Goal: Task Accomplishment & Management: Manage account settings

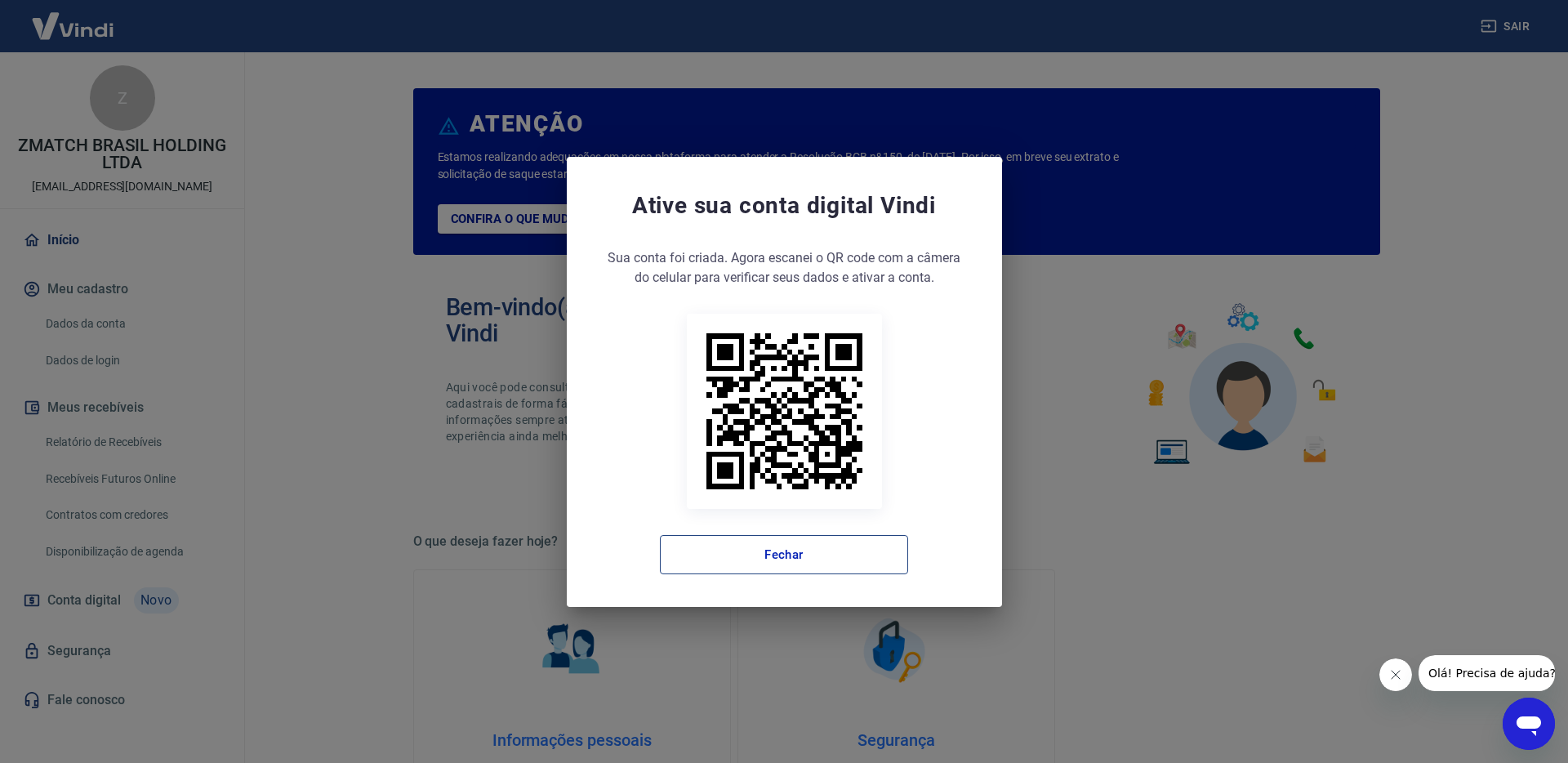
click at [770, 552] on button "Fechar" at bounding box center [784, 554] width 249 height 39
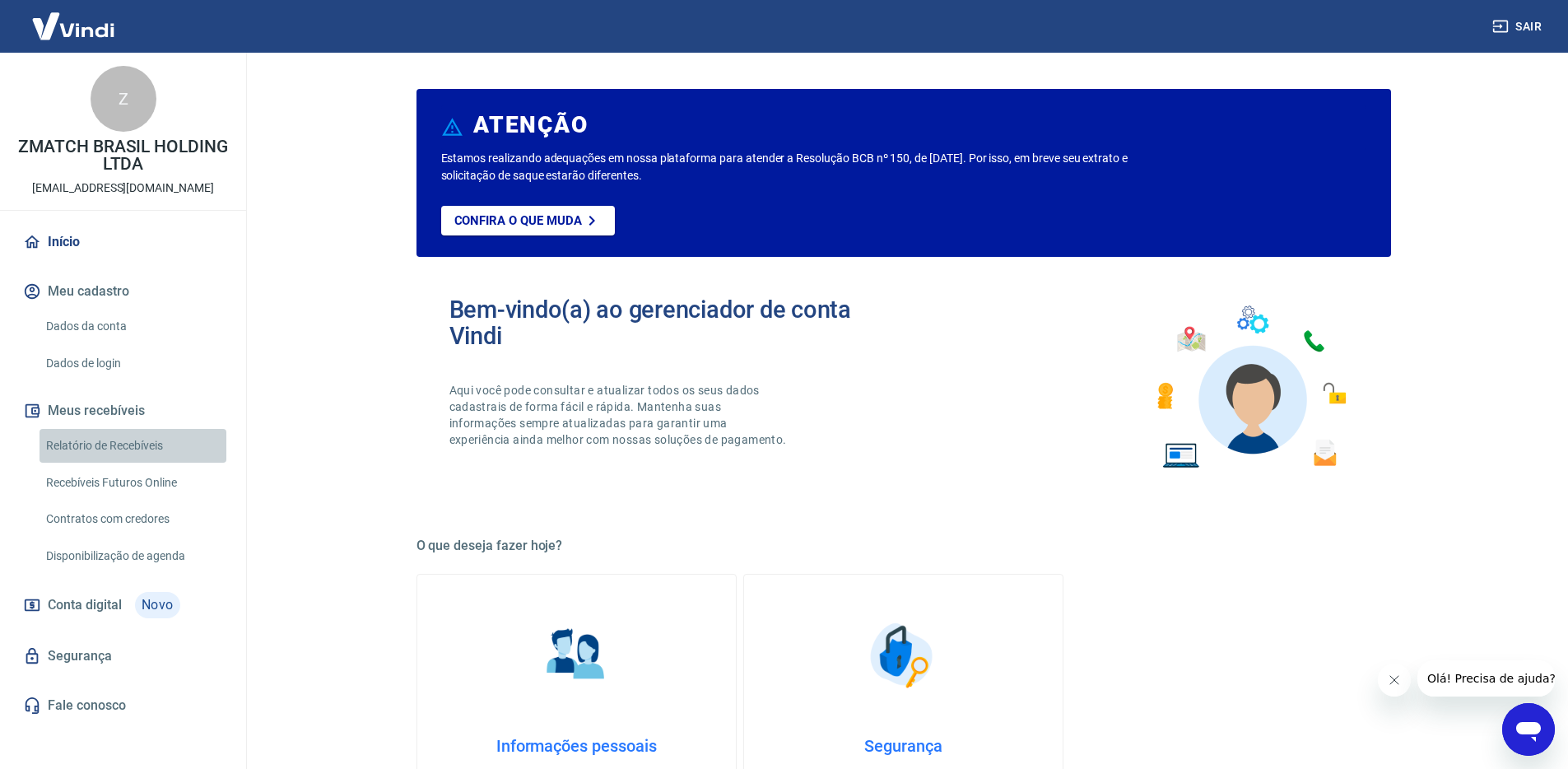
click at [119, 437] on link "Relatório de Recebíveis" at bounding box center [133, 446] width 187 height 34
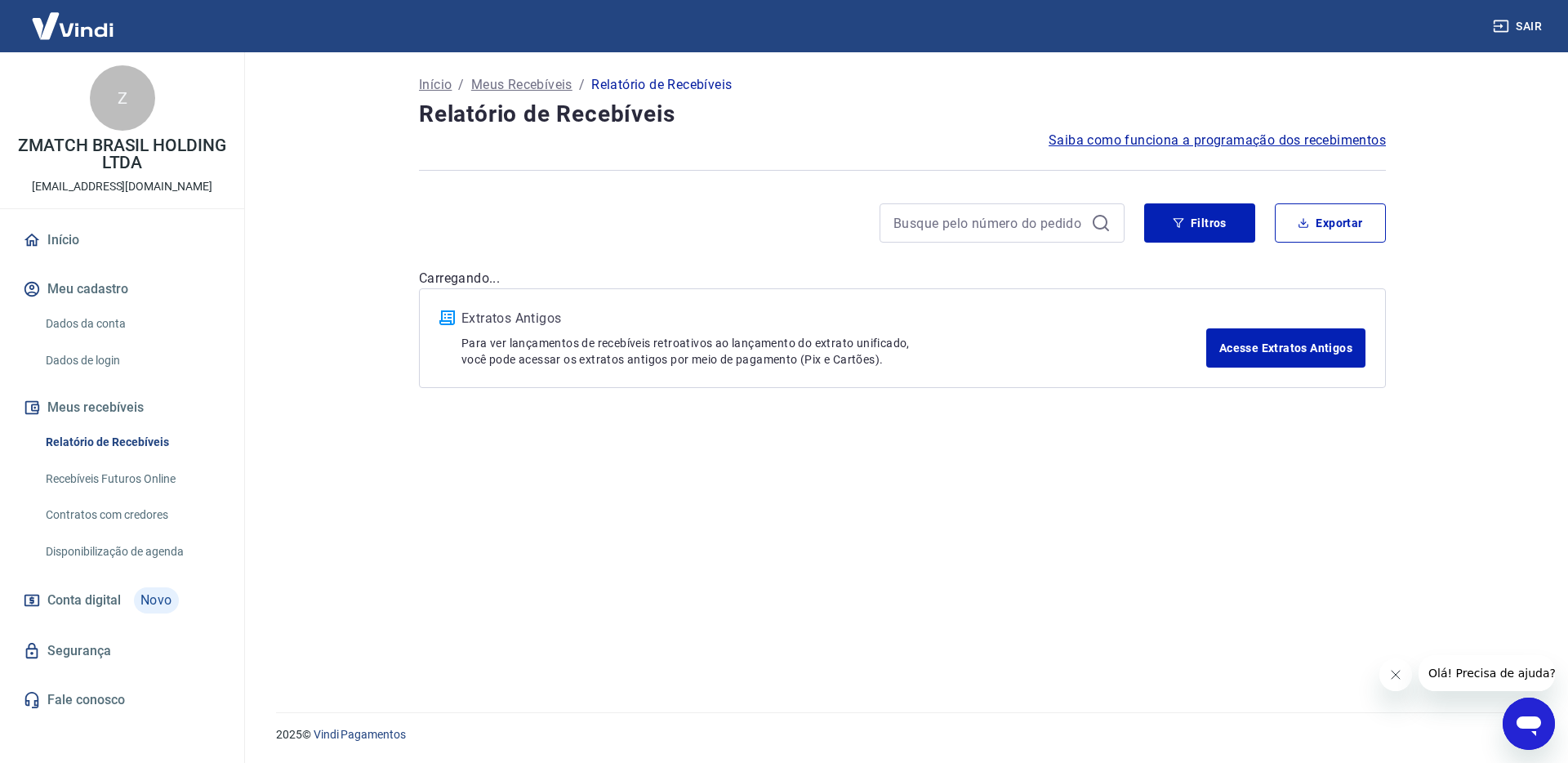
click at [129, 474] on link "Recebíveis Futuros Online" at bounding box center [132, 479] width 185 height 34
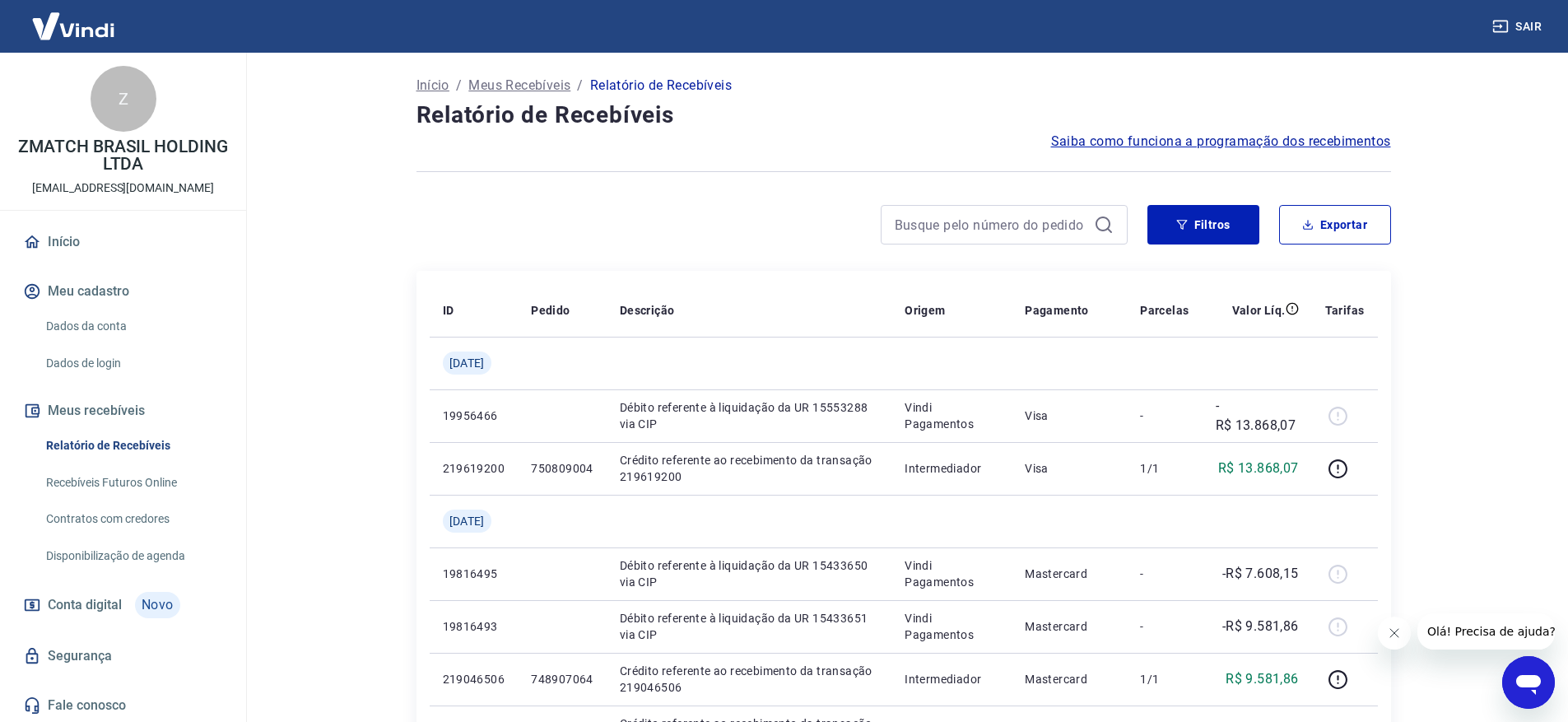
click at [103, 321] on link "Dados da conta" at bounding box center [133, 326] width 187 height 34
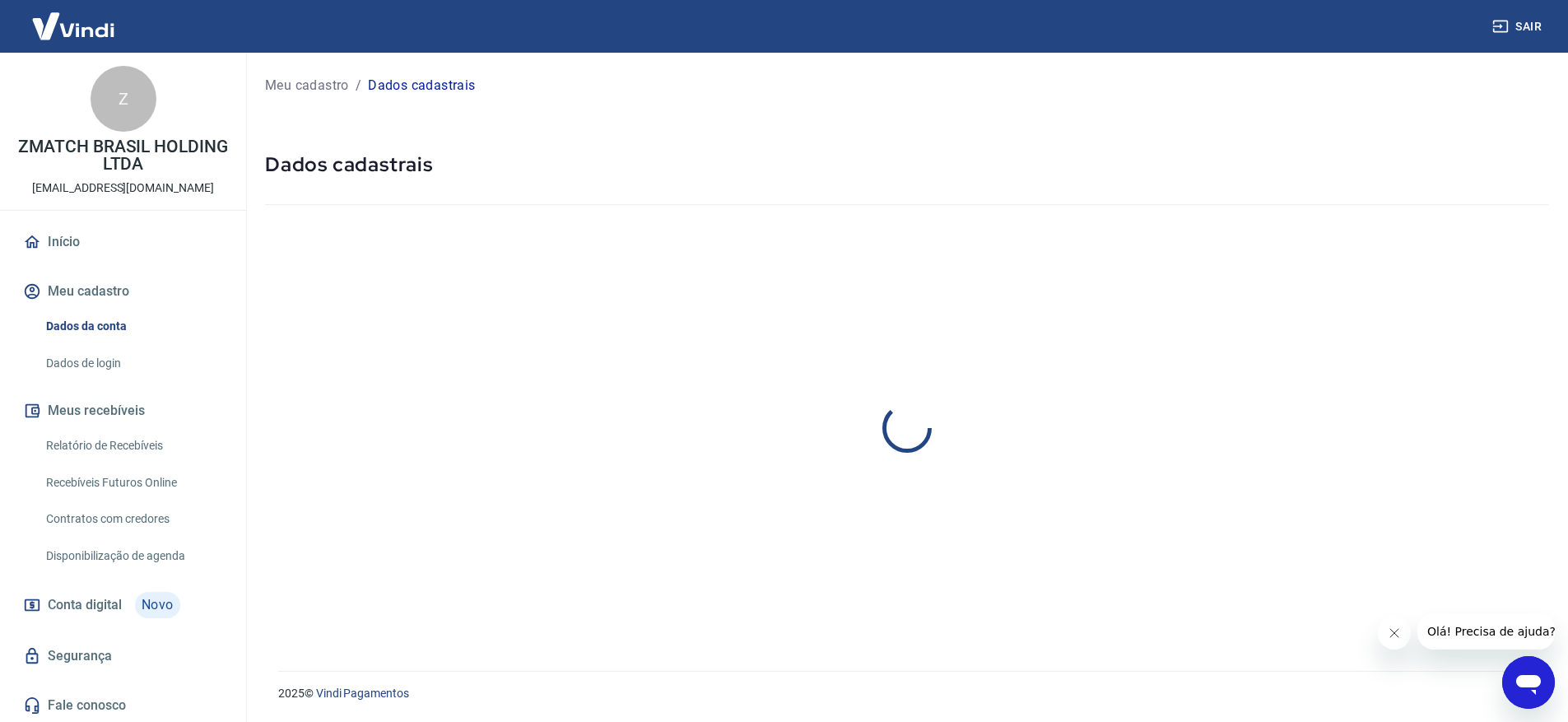
select select "SP"
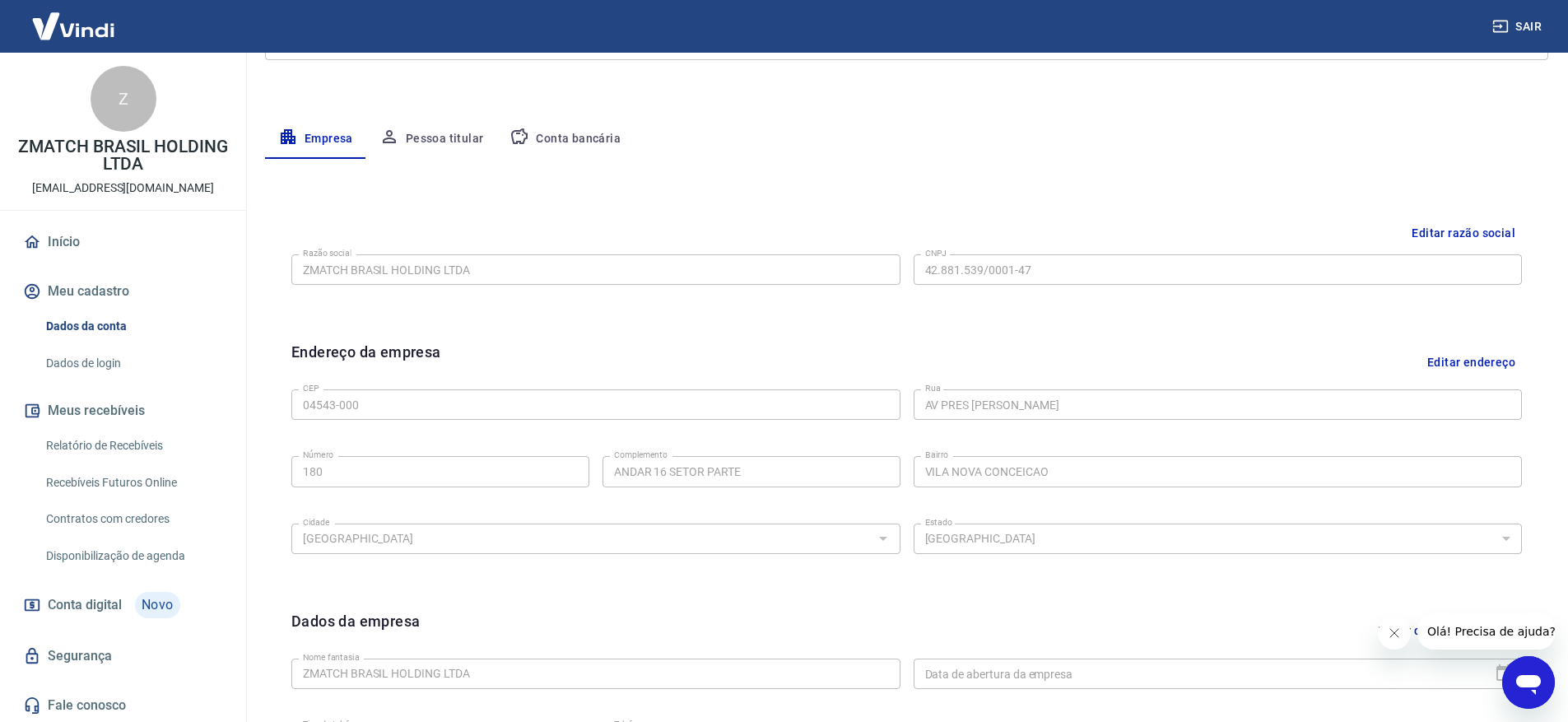
scroll to position [279, 0]
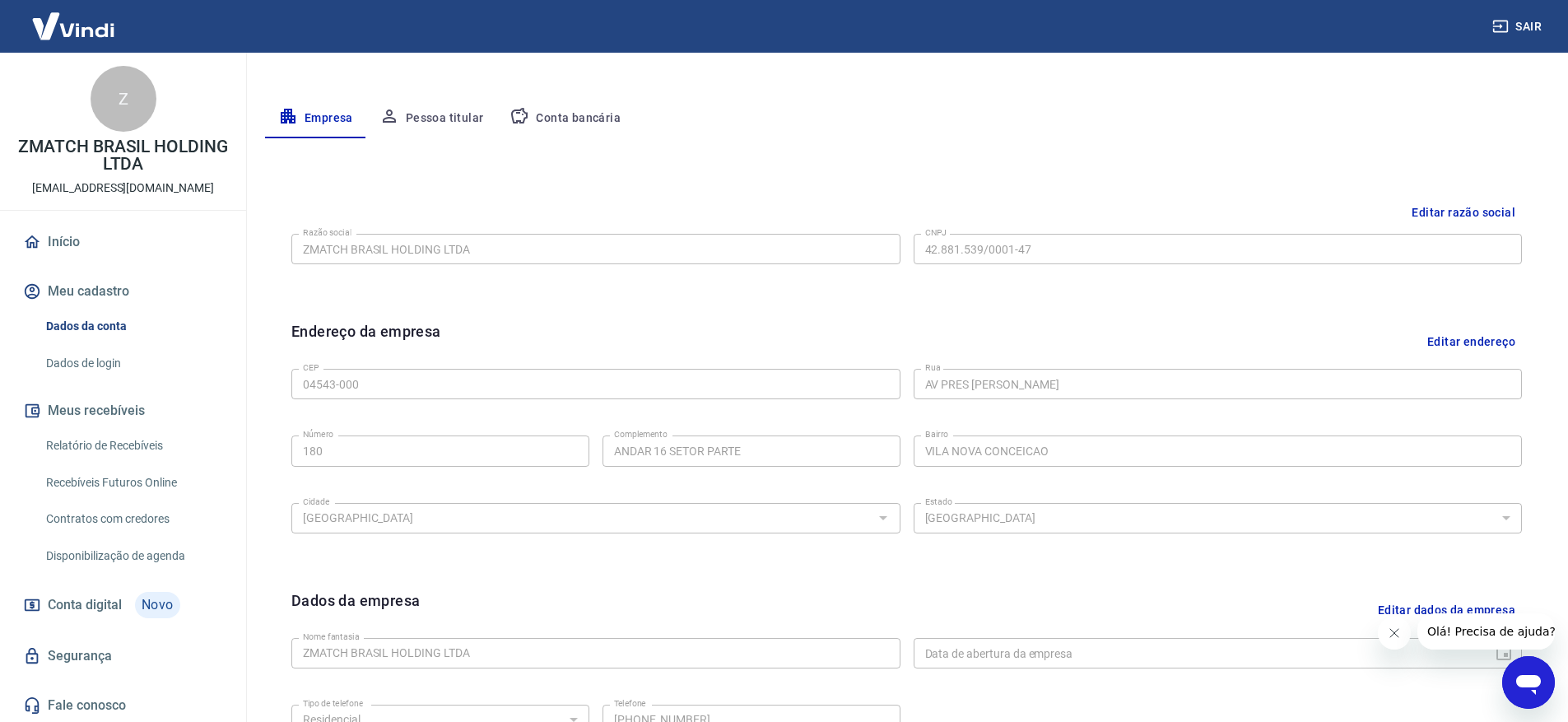
click at [145, 436] on link "Relatório de Recebíveis" at bounding box center [133, 446] width 187 height 34
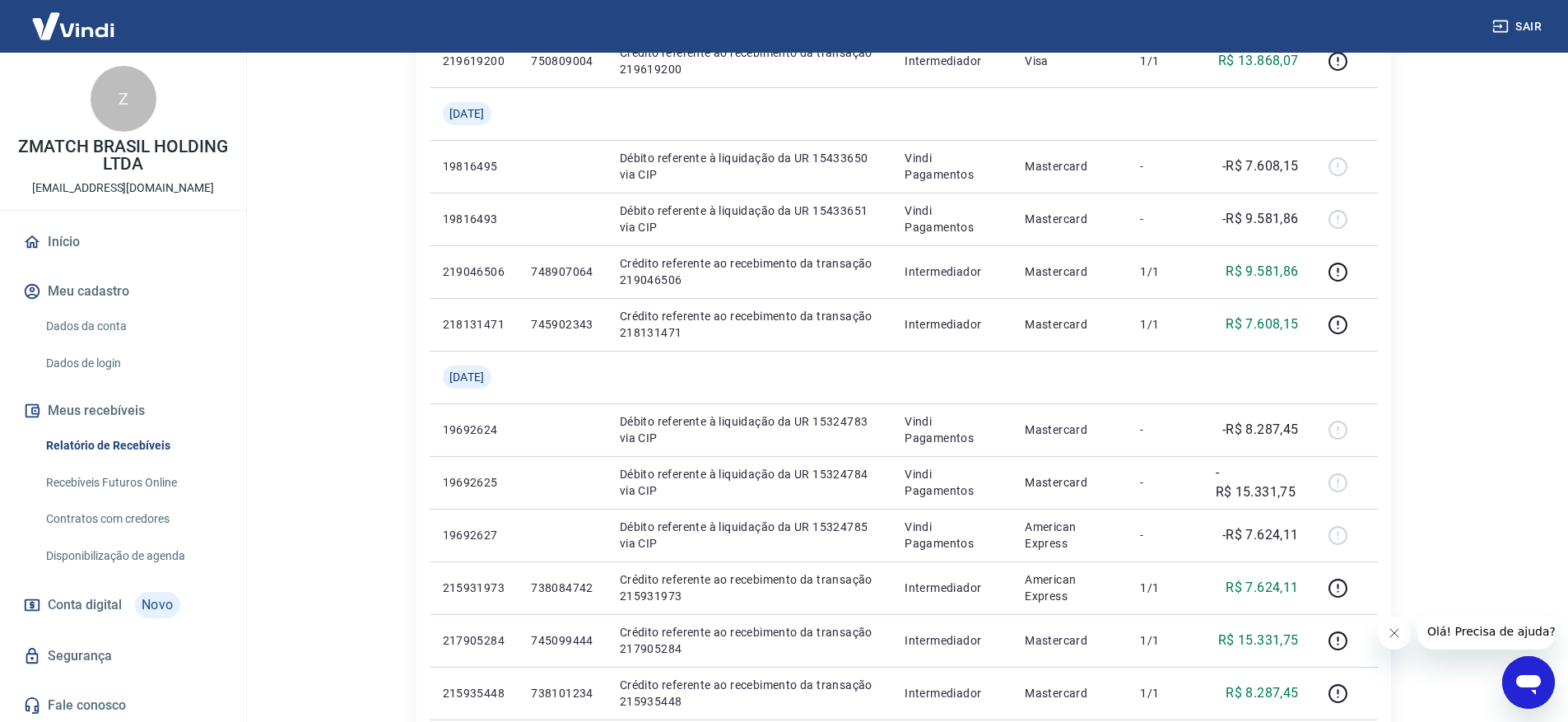
scroll to position [416, 0]
